Goal: Book appointment/travel/reservation

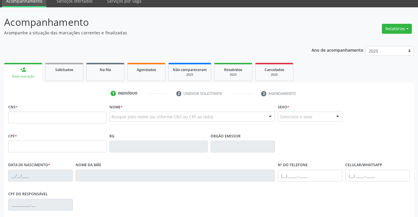
scroll to position [88, 0]
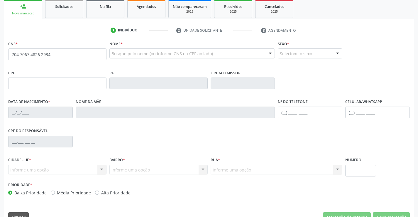
type input "704 7067 4826 2934"
type input "008032852"
type input "[DATE]"
type input "[PHONE_NUMBER]"
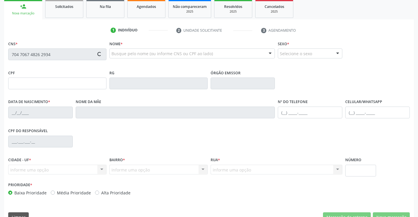
type input "120.826.445-10"
type input "59"
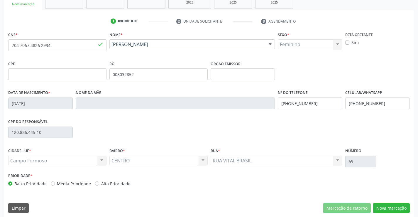
scroll to position [101, 0]
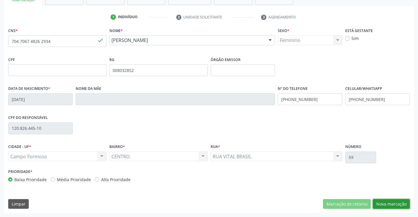
click at [381, 205] on button "Nova marcação" at bounding box center [391, 204] width 37 height 10
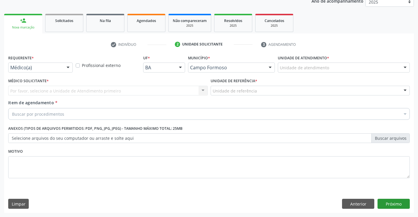
scroll to position [74, 0]
click at [67, 67] on div at bounding box center [68, 68] width 9 height 10
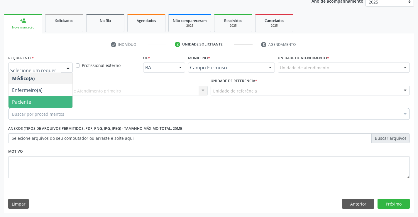
drag, startPoint x: 55, startPoint y: 105, endPoint x: 61, endPoint y: 91, distance: 15.0
click at [55, 105] on span "Paciente" at bounding box center [41, 102] width 64 height 12
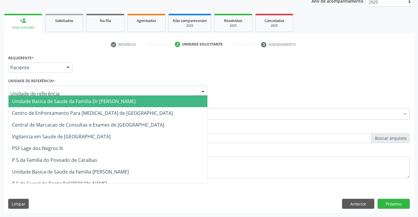
click at [65, 90] on div at bounding box center [108, 91] width 200 height 10
click at [73, 102] on span "Unidade Basica de Saude da Familia Dr [PERSON_NAME]" at bounding box center [74, 101] width 124 height 6
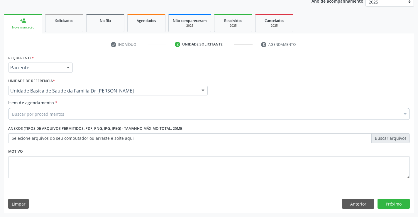
drag, startPoint x: 68, startPoint y: 114, endPoint x: 75, endPoint y: 111, distance: 7.6
click at [70, 114] on div "Buscar por procedimentos" at bounding box center [209, 114] width 402 height 12
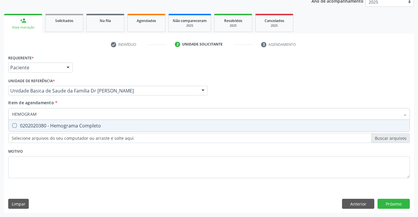
type input "HEMOGRAMA"
click at [83, 126] on div "0202020380 - Hemograma Completo" at bounding box center [209, 125] width 394 height 5
checkbox Completo "true"
click at [85, 149] on div "Requerente * Paciente Médico(a) Enfermeiro(a) Paciente Nenhum resultado encontr…" at bounding box center [209, 119] width 402 height 133
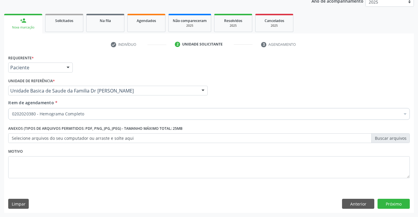
click at [92, 117] on div "0202020380 - Hemograma Completo" at bounding box center [209, 114] width 402 height 12
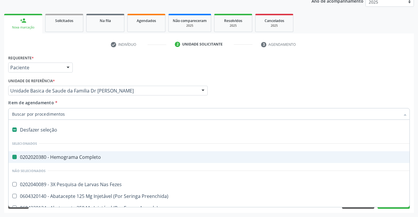
type input "U"
checkbox Completo "false"
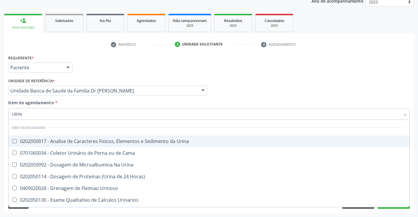
type input "URINA"
drag, startPoint x: 89, startPoint y: 140, endPoint x: 89, endPoint y: 153, distance: 12.3
click at [89, 145] on span "0202050017 - Analise de Caracteres Fisicos, Elementos e Sedimento da Urina" at bounding box center [209, 141] width 401 height 12
checkbox Urina "true"
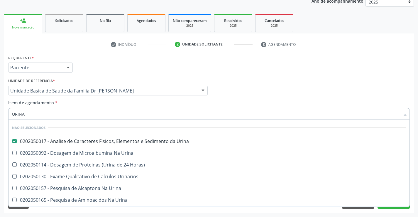
type input "URINA"
click at [108, 214] on div "Acompanhamento Acompanhe a situação das marcações correntes e finalizadas Relat…" at bounding box center [209, 87] width 418 height 259
checkbox Urina "true"
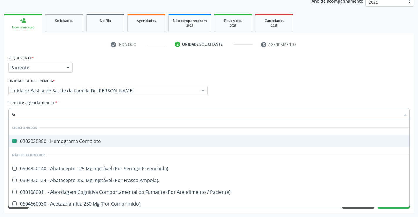
type input "GL"
checkbox Completo "false"
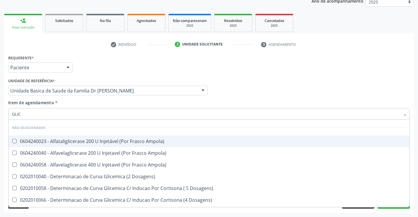
type input "GLICO"
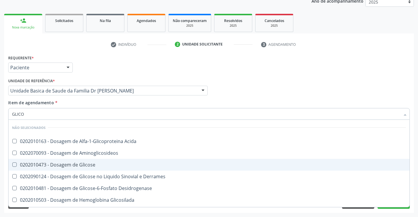
drag, startPoint x: 58, startPoint y: 164, endPoint x: 66, endPoint y: 174, distance: 13.6
click at [58, 164] on div "0202010473 - Dosagem de Glicose" at bounding box center [209, 164] width 394 height 5
checkbox Glicose "true"
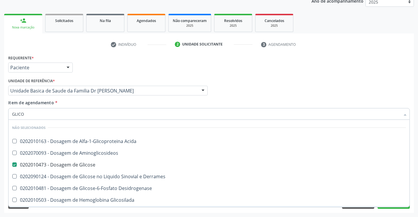
click at [80, 207] on div "Limpar Anterior Próximo" at bounding box center [209, 204] width 402 height 10
checkbox Acida "true"
checkbox Aminoglicosideos "true"
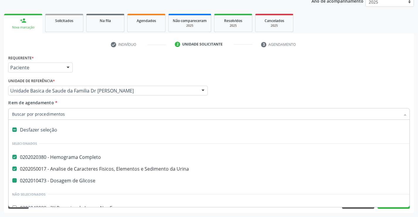
type input "F"
checkbox Glicose "false"
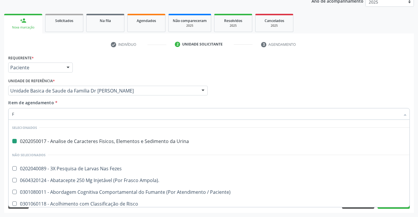
type input "FE"
checkbox Urina "false"
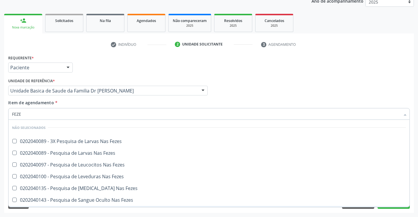
type input "FEZES"
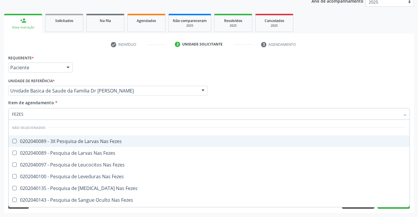
drag, startPoint x: 68, startPoint y: 141, endPoint x: 70, endPoint y: 181, distance: 40.0
click at [68, 144] on div "0202040089 - 3X Pesquisa de Larvas Nas Fezes" at bounding box center [209, 141] width 394 height 5
checkbox Fezes "true"
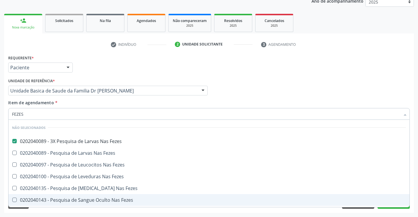
click at [72, 210] on div "Requerente * Paciente Médico(a) Enfermeiro(a) Paciente Nenhum resultado encontr…" at bounding box center [209, 132] width 410 height 159
checkbox Fezes "true"
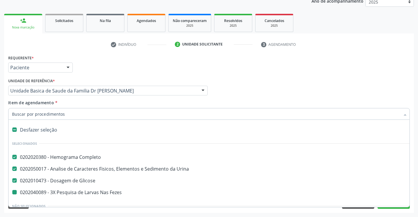
type input "U"
checkbox Fezes "false"
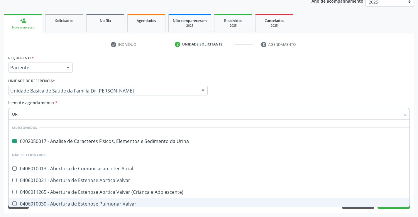
type input "URE"
checkbox Urina "false"
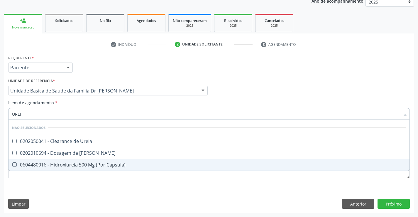
type input "UREIA"
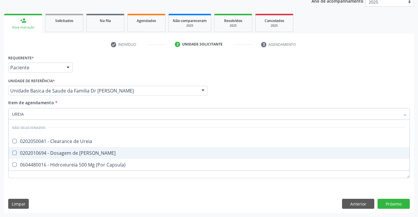
drag, startPoint x: 68, startPoint y: 151, endPoint x: 69, endPoint y: 159, distance: 7.9
click at [68, 152] on div "0202010694 - Dosagem de [PERSON_NAME]" at bounding box center [209, 153] width 394 height 5
checkbox Ureia "true"
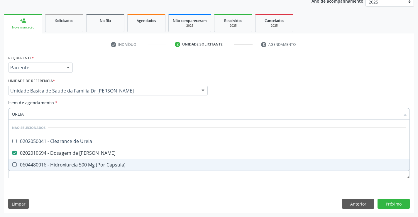
click at [74, 184] on div "Requerente * Paciente Médico(a) Enfermeiro(a) Paciente Nenhum resultado encontr…" at bounding box center [209, 119] width 402 height 133
checkbox Ureia "true"
checkbox Capsula\) "true"
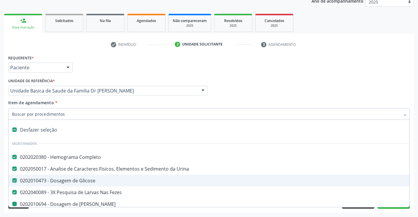
type input "C"
checkbox Ureia "false"
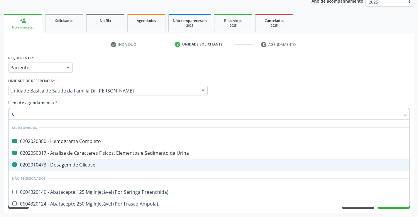
type input "CR"
checkbox Completo "false"
checkbox Glicose "false"
checkbox Urina "false"
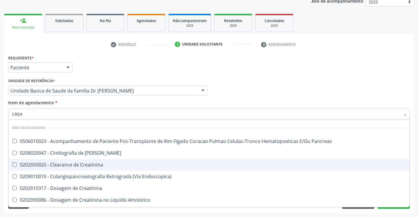
type input "CREAT"
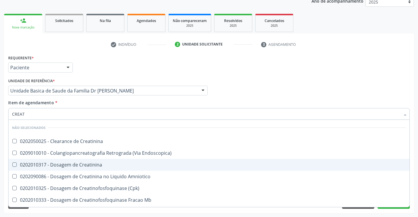
click at [81, 166] on div "0202010317 - Dosagem de Creatinina" at bounding box center [209, 164] width 394 height 5
checkbox Creatinina "true"
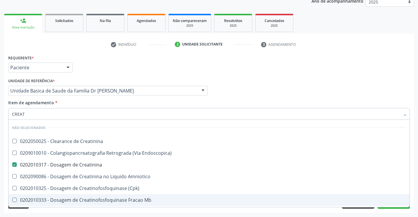
click at [72, 210] on div "Requerente * Paciente Médico(a) Enfermeiro(a) Paciente Nenhum resultado encontr…" at bounding box center [209, 132] width 410 height 159
checkbox Creatinina "true"
checkbox Endoscopica\) "true"
checkbox \(Cpk\) "true"
checkbox Mb "true"
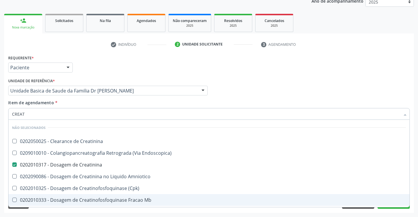
checkbox Amniotico "true"
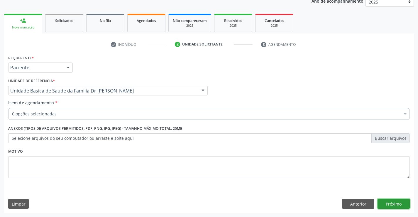
click at [389, 204] on button "Próximo" at bounding box center [394, 204] width 32 height 10
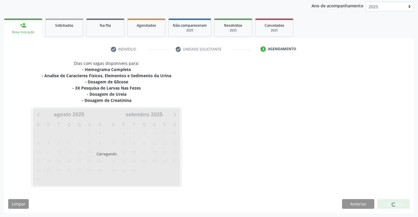
scroll to position [69, 0]
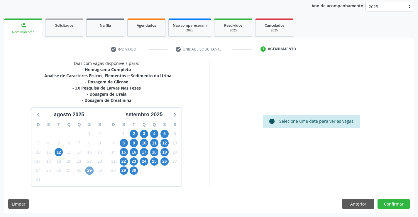
click at [89, 170] on span "29" at bounding box center [89, 170] width 8 height 8
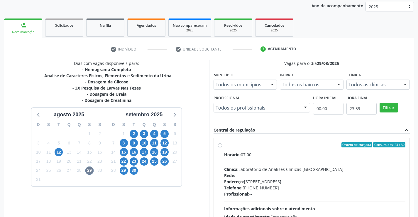
click at [224, 144] on label "Ordem de chegada Consumidos: 23 / 30 Horário: 07:00 Clínica: Laboratorio de Ana…" at bounding box center [315, 187] width 182 height 90
click at [220, 144] on input "Ordem de chegada Consumidos: 23 / 30 Horário: 07:00 Clínica: Laboratorio de Ana…" at bounding box center [220, 144] width 4 height 5
radio input "true"
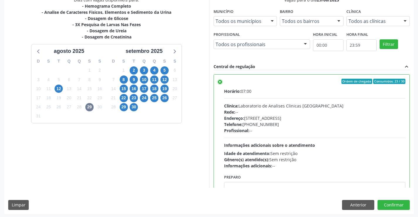
scroll to position [134, 0]
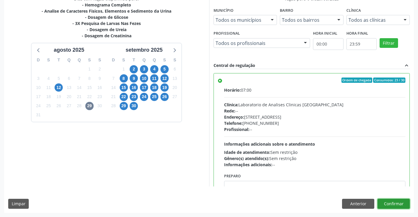
click at [388, 202] on button "Confirmar" at bounding box center [394, 204] width 32 height 10
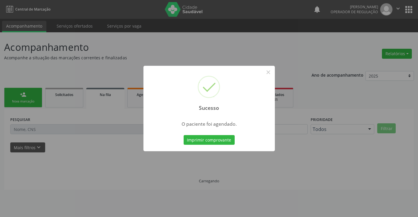
scroll to position [0, 0]
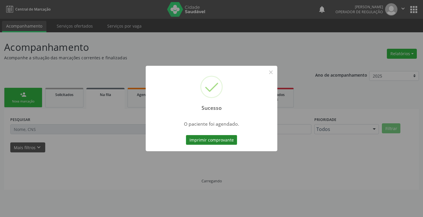
click at [218, 139] on button "Imprimir comprovante" at bounding box center [211, 140] width 51 height 10
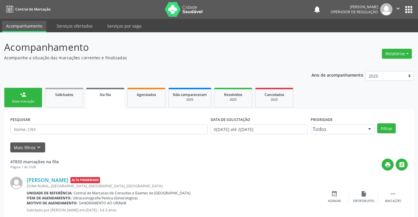
click at [37, 100] on div "Nova marcação" at bounding box center [23, 101] width 29 height 4
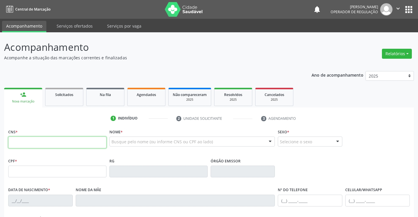
click at [30, 144] on input "text" at bounding box center [57, 143] width 98 height 12
type input "705 0098 1995 3354"
type input "1412182662"
type input "[DATE]"
type input "[PHONE_NUMBER]"
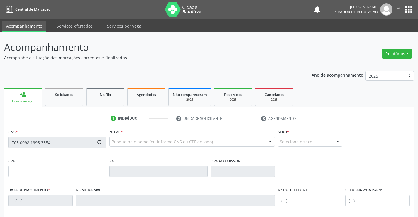
type input "[PHONE_NUMBER]"
type input "SN"
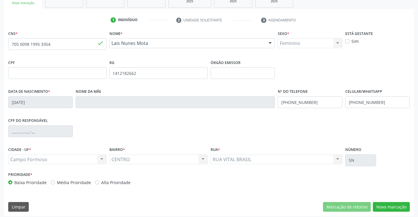
scroll to position [101, 0]
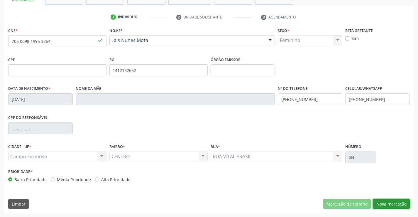
click at [389, 204] on button "Nova marcação" at bounding box center [391, 204] width 37 height 10
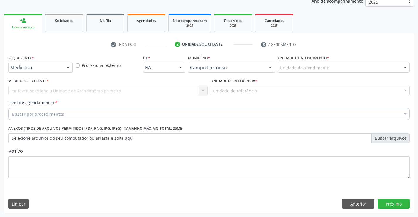
scroll to position [74, 0]
click at [67, 67] on div at bounding box center [68, 68] width 9 height 10
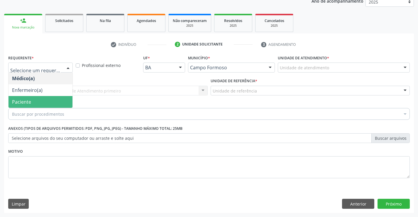
click at [56, 102] on span "Paciente" at bounding box center [41, 102] width 64 height 12
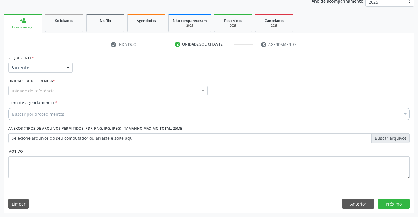
click at [58, 88] on div "Unidade de referência" at bounding box center [108, 91] width 200 height 10
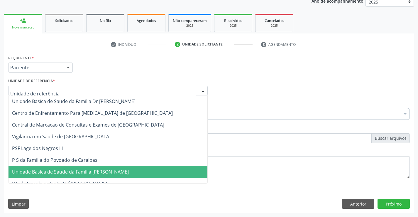
drag, startPoint x: 72, startPoint y: 171, endPoint x: 73, endPoint y: 140, distance: 31.4
click at [73, 169] on span "Unidade Basica de Saude da Familia [PERSON_NAME]" at bounding box center [70, 172] width 117 height 6
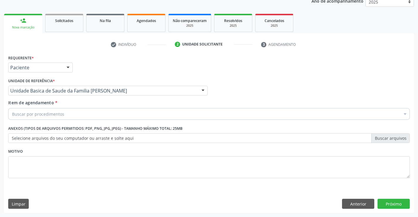
click at [70, 114] on div "Buscar por procedimentos" at bounding box center [209, 114] width 402 height 12
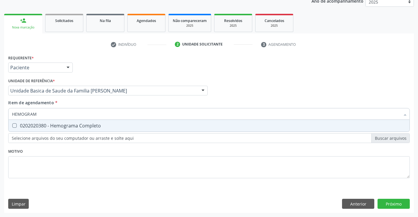
type input "HEMOGRAMA"
click at [69, 127] on div "0202020380 - Hemograma Completo" at bounding box center [209, 125] width 394 height 5
checkbox Completo "true"
type input "HEMOGRAMA"
click at [79, 153] on div "Requerente * Paciente Médico(a) Enfermeiro(a) Paciente Nenhum resultado encontr…" at bounding box center [209, 119] width 402 height 133
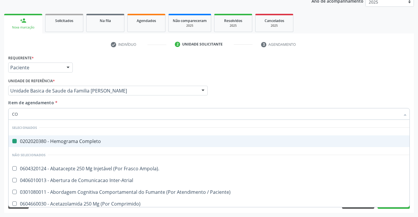
type input "COL"
checkbox Completo "false"
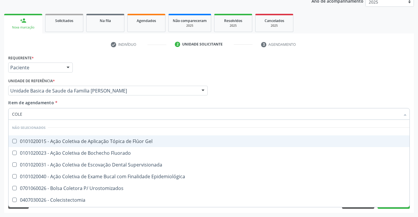
type input "COLES"
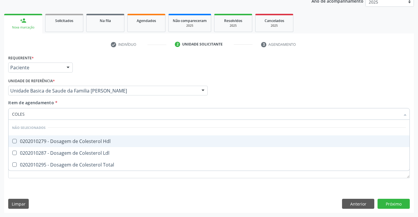
click at [103, 140] on div "0202010279 - Dosagem de Colesterol Hdl" at bounding box center [209, 141] width 394 height 5
checkbox Hdl "true"
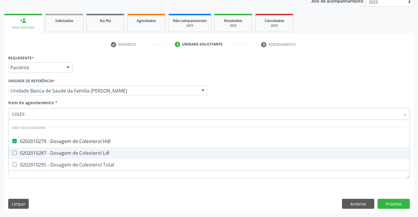
click at [102, 151] on div "0202010287 - Dosagem de Colesterol Ldl" at bounding box center [209, 153] width 394 height 5
checkbox Ldl "true"
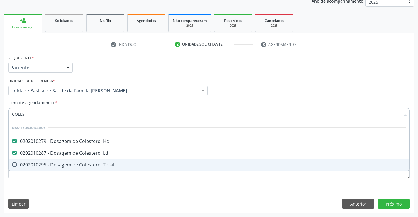
click at [101, 166] on div "0202010295 - Dosagem de Colesterol Total" at bounding box center [209, 164] width 394 height 5
checkbox Total "true"
type input "COLES"
click at [95, 180] on div "Requerente * Paciente Médico(a) Enfermeiro(a) Paciente Nenhum resultado encontr…" at bounding box center [209, 119] width 402 height 133
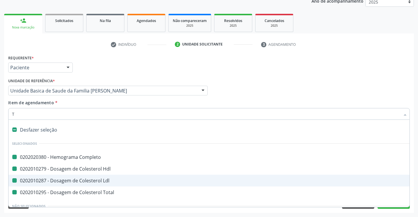
type input "TR"
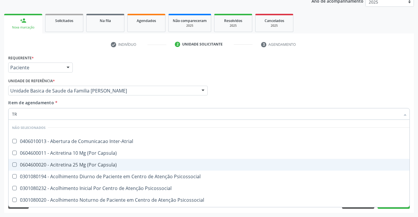
checkbox Inter-Atrial "false"
checkbox Capsula\) "false"
checkbox Psicossocial "false"
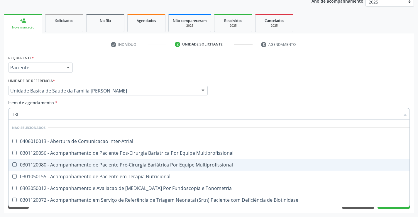
type input "TRIG"
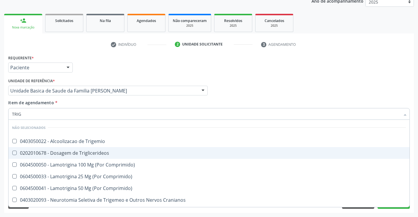
click at [72, 153] on div "0202010678 - Dosagem de Triglicerideos" at bounding box center [209, 153] width 394 height 5
checkbox Triglicerideos "true"
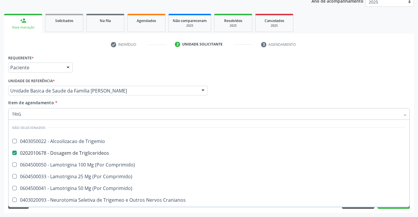
type input "TRIG"
click at [62, 210] on div "Requerente * Paciente Médico(a) Enfermeiro(a) Paciente Nenhum resultado encontr…" at bounding box center [209, 132] width 410 height 159
checkbox Trigemio "true"
checkbox Comprimido\) "true"
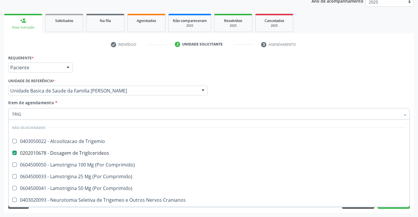
checkbox Comprimido\) "true"
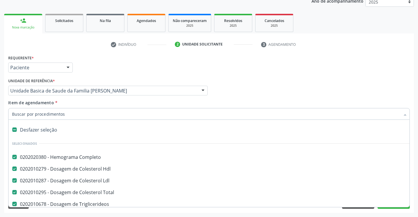
click at [68, 113] on input "Item de agendamento *" at bounding box center [206, 114] width 388 height 12
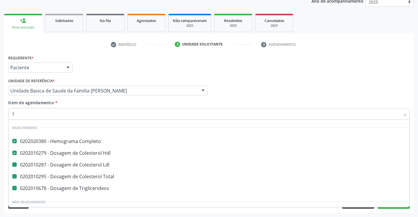
type input "TR"
checkbox Ldl "false"
checkbox Total "false"
checkbox Triglicerideos "false"
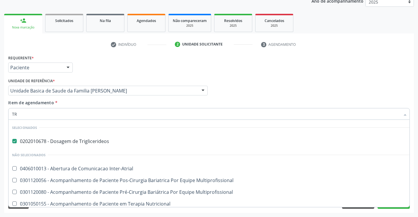
type input "T"
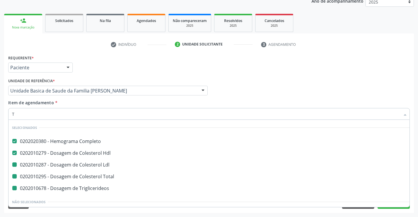
checkbox Ldl "true"
checkbox Total "true"
checkbox Triglicerideos "true"
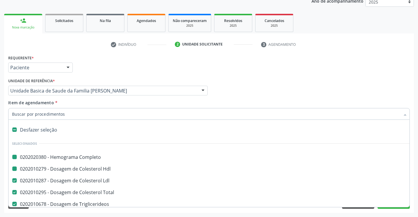
type input "U"
checkbox Completo "false"
checkbox Ldl "false"
checkbox Total "false"
checkbox Triglicerideos "false"
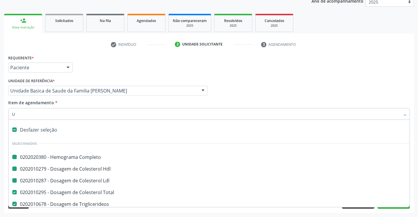
checkbox Hdl "false"
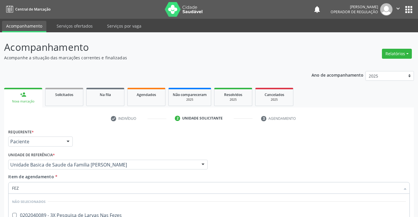
scroll to position [74, 0]
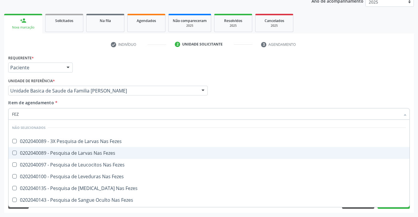
click at [73, 153] on div "0202040089 - Pesquisa de Larvas Nas Fezes" at bounding box center [209, 153] width 394 height 5
checkbox Fezes "true"
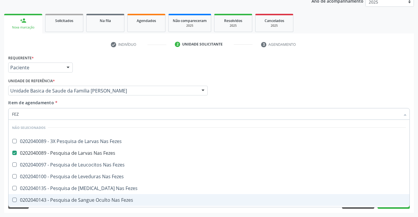
click at [58, 213] on div "Requerente * Paciente Médico(a) Enfermeiro(a) Paciente Nenhum resultado encontr…" at bounding box center [209, 132] width 410 height 159
checkbox Fezes "true"
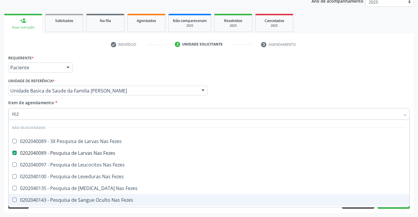
checkbox Fezes "true"
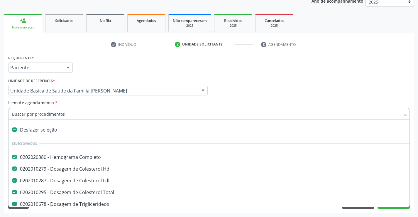
type input "P"
checkbox Triglicerideos "false"
checkbox Ureia "false"
checkbox Creatinina "false"
checkbox Urina "false"
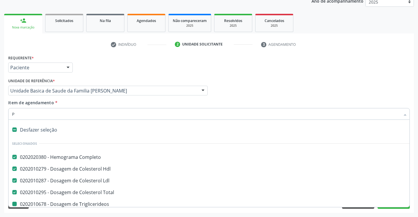
checkbox \(Tgo\) "false"
checkbox \(Tgp\) "false"
checkbox Glicose "false"
checkbox Fezes "false"
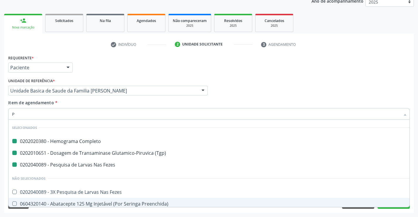
type input "PR"
checkbox Completo "false"
checkbox \(Tgp\) "false"
checkbox Fezes "false"
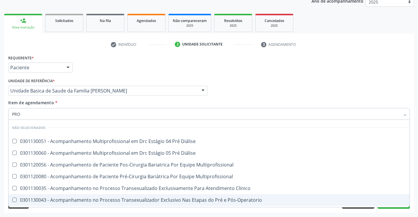
type input "PROT"
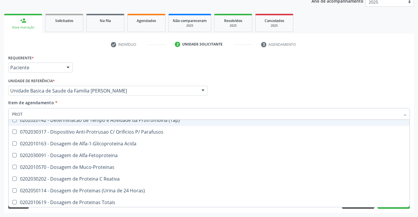
scroll to position [176, 0]
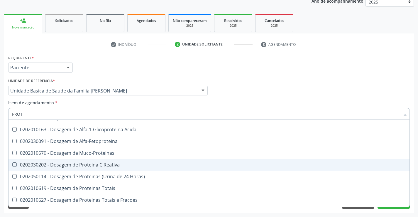
click at [87, 163] on div "0202030202 - Dosagem de Proteina C Reativa" at bounding box center [209, 164] width 394 height 5
checkbox Reativa "true"
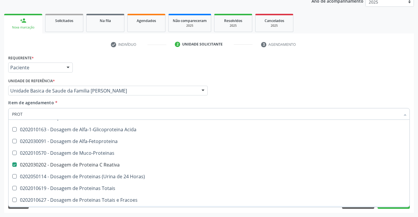
checkbox Placa "true"
checkbox Comprimido\) "true"
checkbox Biliar "true"
checkbox Protese\) "true"
checkbox 500Ui "true"
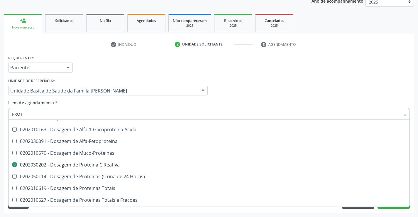
checkbox Ui "true"
checkbox Conica "true"
checkbox Bifurcada "true"
checkbox Conica "true"
checkbox Tubular "true"
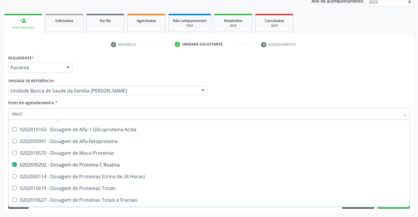
checkbox Reativa "true"
checkbox Reativa "false"
checkbox \(Tap\) "true"
checkbox Prótese\) "true"
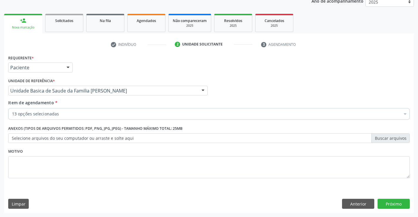
scroll to position [0, 0]
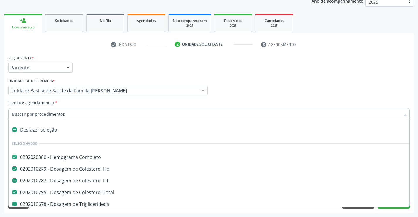
type input "V"
checkbox Triglicerideos "false"
checkbox Ureia "false"
checkbox Creatinina "false"
checkbox Urina "false"
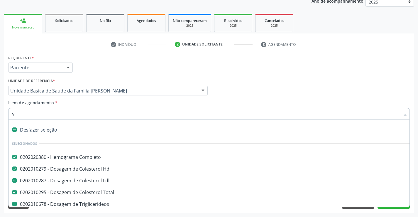
checkbox \(Tgo\) "false"
checkbox \(Tgp\) "false"
checkbox Glicose "false"
checkbox Fezes "false"
checkbox Reativa "false"
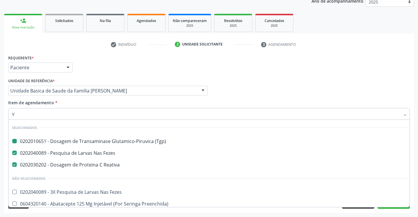
type input "VH"
checkbox \(Tgp\) "false"
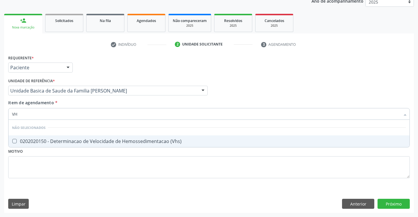
type input "VHS"
click at [86, 141] on div "0202020150 - Determinacao de Velocidade de Hemossedimentacao (Vhs)" at bounding box center [209, 141] width 394 height 5
checkbox \(Vhs\) "true"
click at [83, 162] on div "Requerente * Paciente Médico(a) Enfermeiro(a) Paciente Nenhum resultado encontr…" at bounding box center [209, 119] width 402 height 133
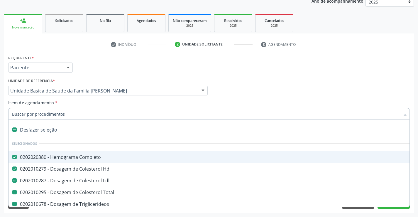
type input "F"
checkbox Total "false"
checkbox Triglicerideos "false"
checkbox Ureia "false"
checkbox Creatinina "false"
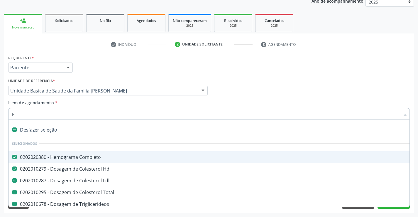
checkbox Urina "false"
checkbox \(Tgo\) "false"
checkbox \(Tgp\) "false"
checkbox Glicose "false"
checkbox Fezes "false"
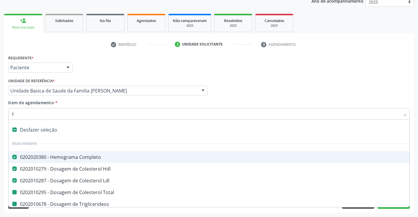
checkbox Reativa "false"
checkbox \(Vhs\) "false"
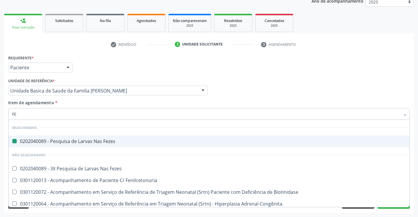
type input "FER"
checkbox Fezes "false"
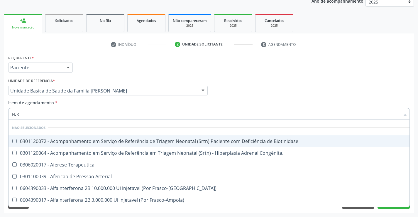
type input "FERR"
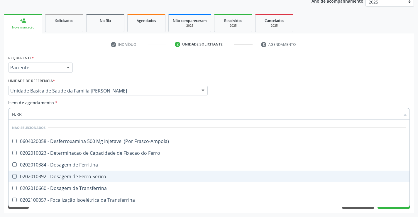
click at [89, 175] on div "0202010392 - Dosagem de Ferro Serico" at bounding box center [209, 176] width 394 height 5
checkbox Serico "true"
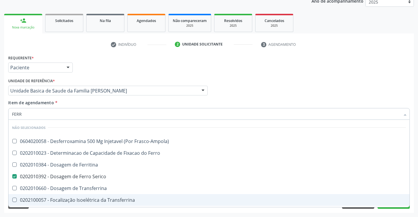
click at [94, 215] on div "Acompanhamento Acompanhe a situação das marcações correntes e finalizadas Relat…" at bounding box center [209, 87] width 418 height 259
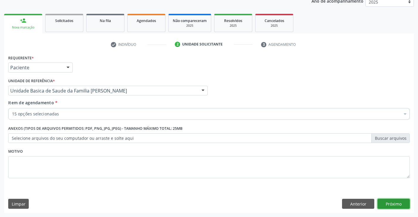
click at [385, 202] on button "Próximo" at bounding box center [394, 204] width 32 height 10
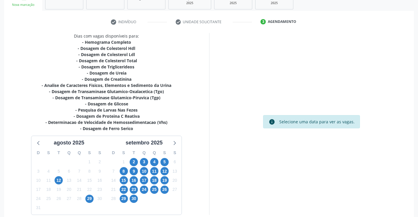
scroll to position [125, 0]
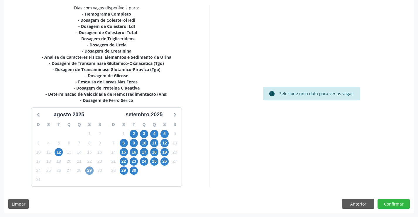
click at [90, 171] on span "29" at bounding box center [89, 170] width 8 height 8
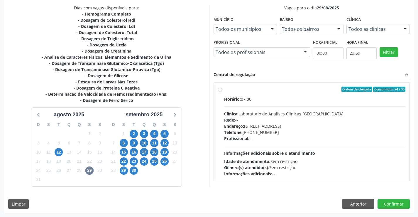
drag, startPoint x: 220, startPoint y: 89, endPoint x: 227, endPoint y: 110, distance: 22.4
click at [224, 89] on label "Ordem de chegada Consumidos: 24 / 30 Horário: 07:00 Clínica: Laboratorio de Ana…" at bounding box center [315, 132] width 182 height 90
click at [220, 89] on input "Ordem de chegada Consumidos: 24 / 30 Horário: 07:00 Clínica: Laboratorio de Ana…" at bounding box center [220, 89] width 4 height 5
radio input "true"
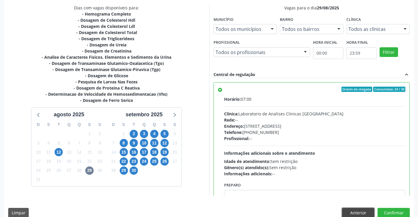
click at [362, 212] on button "Anterior" at bounding box center [358, 213] width 32 height 10
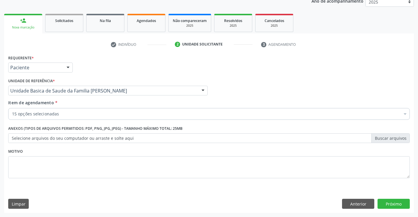
scroll to position [74, 0]
click at [394, 203] on button "Próximo" at bounding box center [394, 204] width 32 height 10
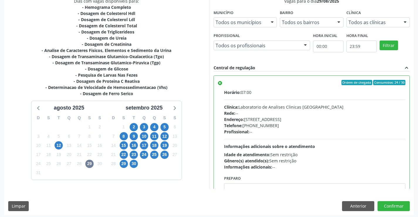
scroll to position [134, 0]
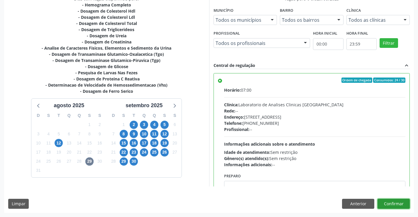
click at [398, 202] on button "Confirmar" at bounding box center [394, 204] width 32 height 10
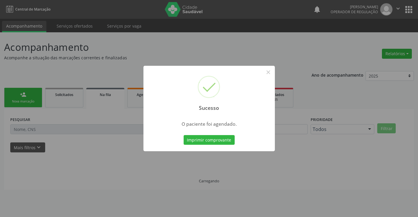
scroll to position [0, 0]
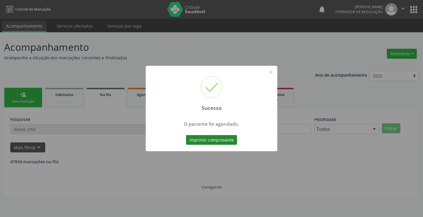
click at [206, 143] on button "Imprimir comprovante" at bounding box center [211, 140] width 51 height 10
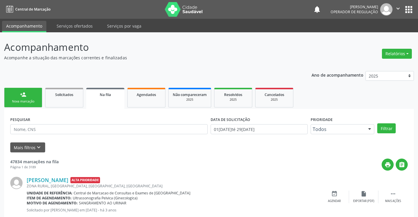
click at [31, 98] on link "person_add Nova marcação" at bounding box center [23, 98] width 38 height 20
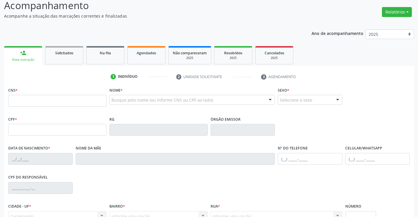
scroll to position [59, 0]
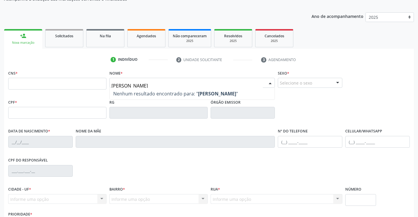
type input "MARILIA DANTAS"
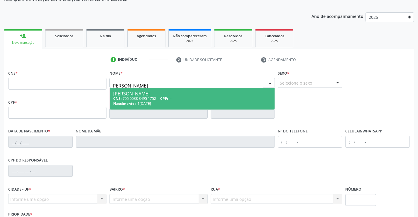
click at [141, 91] on div "Marilia Dantas Vieira" at bounding box center [192, 93] width 158 height 5
type input "705 0038 3495 1752"
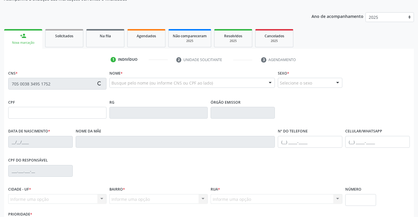
type input "2236797044"
type input "19/04/2001"
type input "(74) 98857-3099"
type input "(74) 98828-5408"
type input "087.105.295-43"
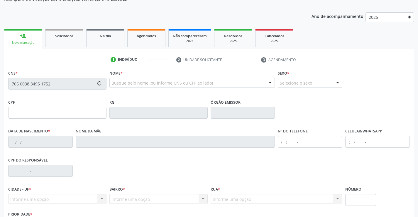
type input "S/N"
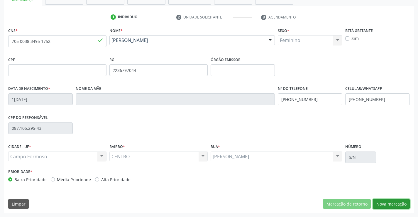
click at [400, 204] on button "Nova marcação" at bounding box center [391, 204] width 37 height 10
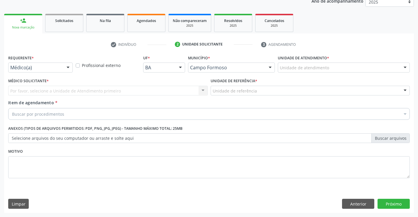
drag, startPoint x: 67, startPoint y: 66, endPoint x: 65, endPoint y: 78, distance: 12.7
click at [67, 68] on div at bounding box center [68, 68] width 9 height 10
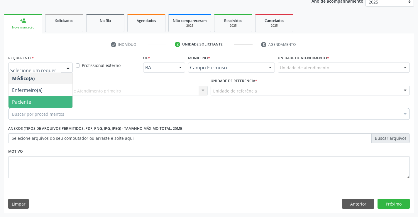
click at [60, 103] on span "Paciente" at bounding box center [41, 102] width 64 height 12
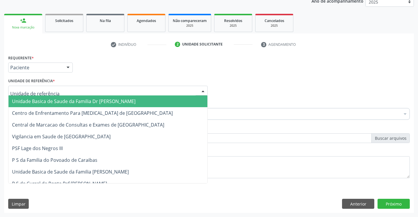
click at [60, 90] on div at bounding box center [108, 91] width 200 height 10
click at [68, 101] on span "Unidade Basica de Saude da Familia Dr [PERSON_NAME]" at bounding box center [74, 101] width 124 height 6
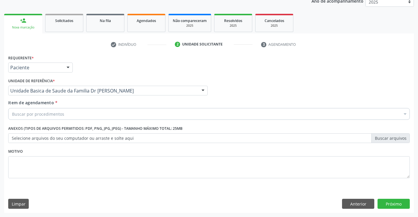
click at [72, 113] on div "Buscar por procedimentos" at bounding box center [209, 114] width 402 height 12
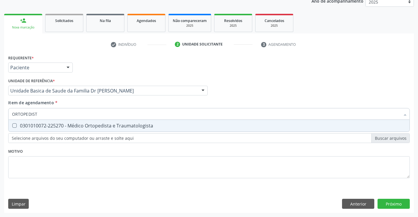
type input "ORTOPEDISTA"
drag, startPoint x: 82, startPoint y: 125, endPoint x: 88, endPoint y: 162, distance: 37.5
click at [82, 128] on div "0301010072-225270 - Médico Ortopedista e Traumatologista" at bounding box center [209, 125] width 394 height 5
checkbox Traumatologista "true"
click at [88, 151] on div "Requerente * Paciente Médico(a) Enfermeiro(a) Paciente Nenhum resultado encontr…" at bounding box center [209, 119] width 402 height 133
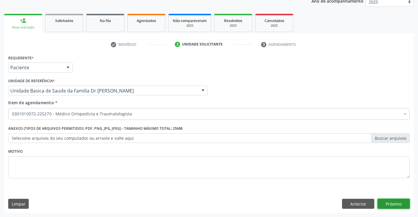
click at [383, 202] on button "Próximo" at bounding box center [394, 204] width 32 height 10
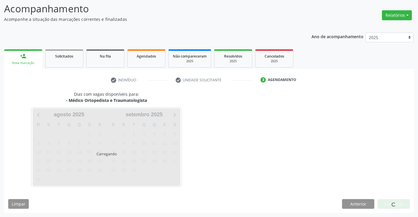
scroll to position [38, 0]
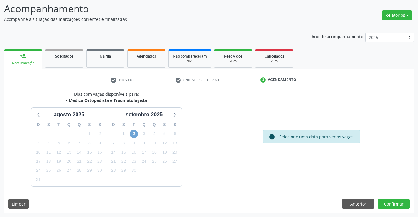
click at [132, 132] on span "2" at bounding box center [134, 134] width 8 height 8
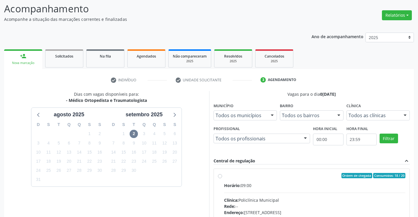
click at [224, 175] on label "Ordem de chegada Consumidos: 18 / 20 Horário: 09:00 Clínica: Policlínica Munici…" at bounding box center [315, 218] width 182 height 90
click at [220, 175] on input "Ordem de chegada Consumidos: 18 / 20 Horário: 09:00 Clínica: Policlínica Munici…" at bounding box center [220, 175] width 4 height 5
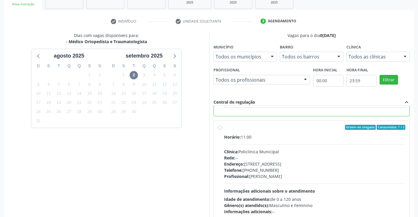
scroll to position [127, 0]
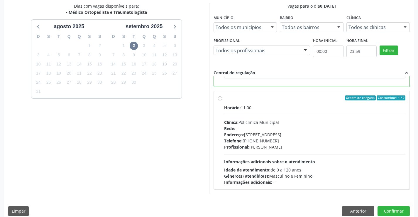
click at [224, 98] on label "Ordem de chegada Consumidos: 1 / 2 Horário: 11:00 Clínica: Policlínica Municipa…" at bounding box center [315, 140] width 182 height 90
click at [220, 98] on input "Ordem de chegada Consumidos: 1 / 2 Horário: 11:00 Clínica: Policlínica Municipa…" at bounding box center [220, 97] width 4 height 5
radio input "false"
radio input "true"
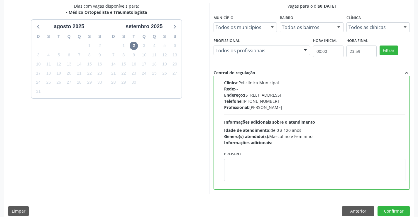
scroll to position [55, 0]
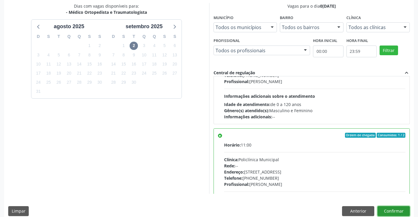
click at [389, 209] on button "Confirmar" at bounding box center [394, 211] width 32 height 10
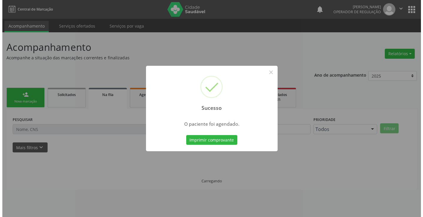
scroll to position [0, 0]
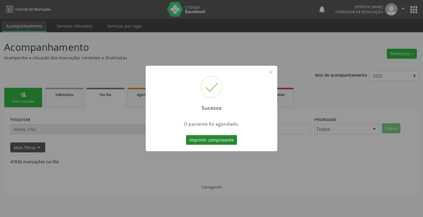
click at [218, 141] on button "Imprimir comprovante" at bounding box center [211, 140] width 51 height 10
